Goal: Navigation & Orientation: Understand site structure

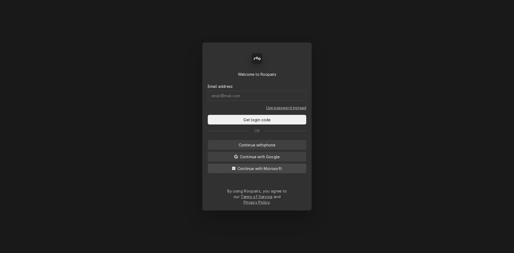
click at [272, 171] on span "Continue with Microsoft" at bounding box center [260, 169] width 47 height 6
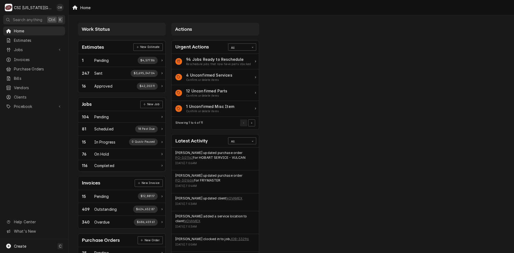
click at [265, 77] on div "Work Status Estimates New Estimate 1 Pending $4,577.86 247 Sent $3,695,347.04 1…" at bounding box center [292, 194] width 446 height 359
click at [31, 49] on span "Jobs" at bounding box center [34, 50] width 40 height 6
click at [32, 56] on span "Jobs" at bounding box center [38, 59] width 48 height 6
click at [29, 85] on span "Purchase Orders" at bounding box center [38, 87] width 48 height 6
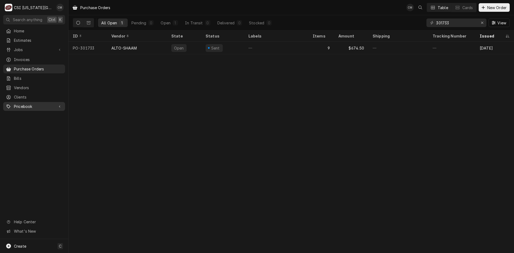
click at [32, 104] on span "Pricebook" at bounding box center [34, 107] width 40 height 6
click at [39, 122] on span "Parts & Materials" at bounding box center [38, 125] width 48 height 6
